Goal: Check status: Check status

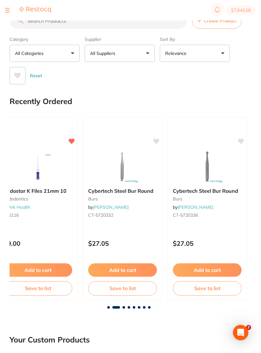
scroll to position [0, 188]
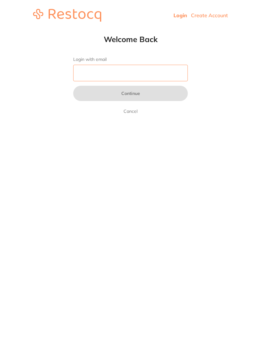
type input "[EMAIL_ADDRESS][DOMAIN_NAME]"
click at [131, 94] on button "Continue" at bounding box center [130, 93] width 115 height 15
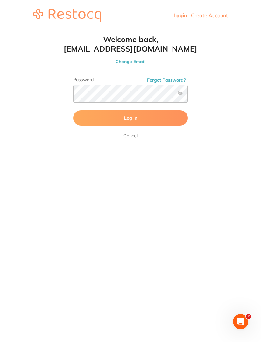
click at [148, 120] on button "Log In" at bounding box center [130, 117] width 115 height 15
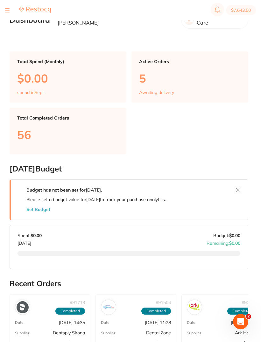
click at [52, 75] on p "$0.00" at bounding box center [68, 78] width 102 height 13
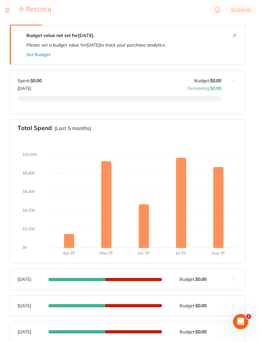
scroll to position [34, 0]
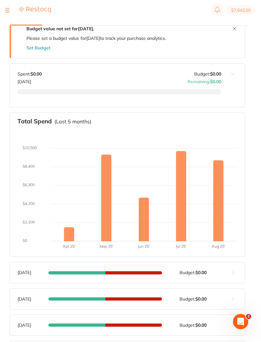
click at [165, 271] on div "[DATE] Budget: $0.00" at bounding box center [120, 272] width 204 height 5
click at [176, 276] on div "[DATE] Budget: $0.00 Spent: $9,165.[DATE] Budget: $0.00 Remaining: $-9,165.02 C…" at bounding box center [116, 272] width 212 height 20
click at [39, 276] on div "[DATE] Budget: $0.00 Spent: $9,165.[DATE] Budget: $0.00 Remaining: $-9,165.02 C…" at bounding box center [116, 272] width 212 height 20
click at [27, 275] on div "[DATE] Budget: $0.00 Spent: $9,165.[DATE] Budget: $0.00 Remaining: $-9,165.02 C…" at bounding box center [116, 272] width 212 height 20
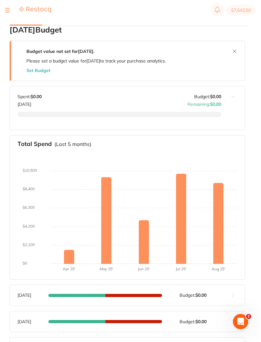
scroll to position [0, 0]
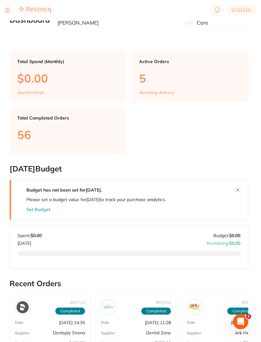
click at [163, 72] on p "5" at bounding box center [190, 78] width 102 height 13
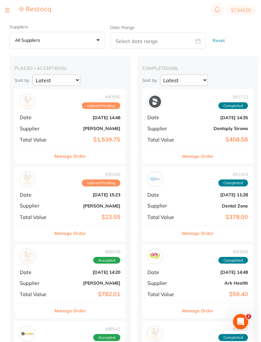
click at [70, 126] on b "[PERSON_NAME]" at bounding box center [89, 128] width 64 height 5
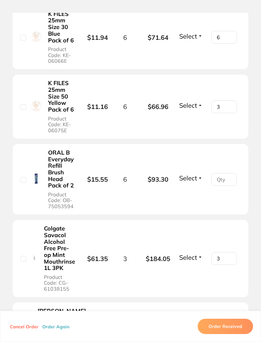
scroll to position [739, 0]
